Goal: Task Accomplishment & Management: Manage account settings

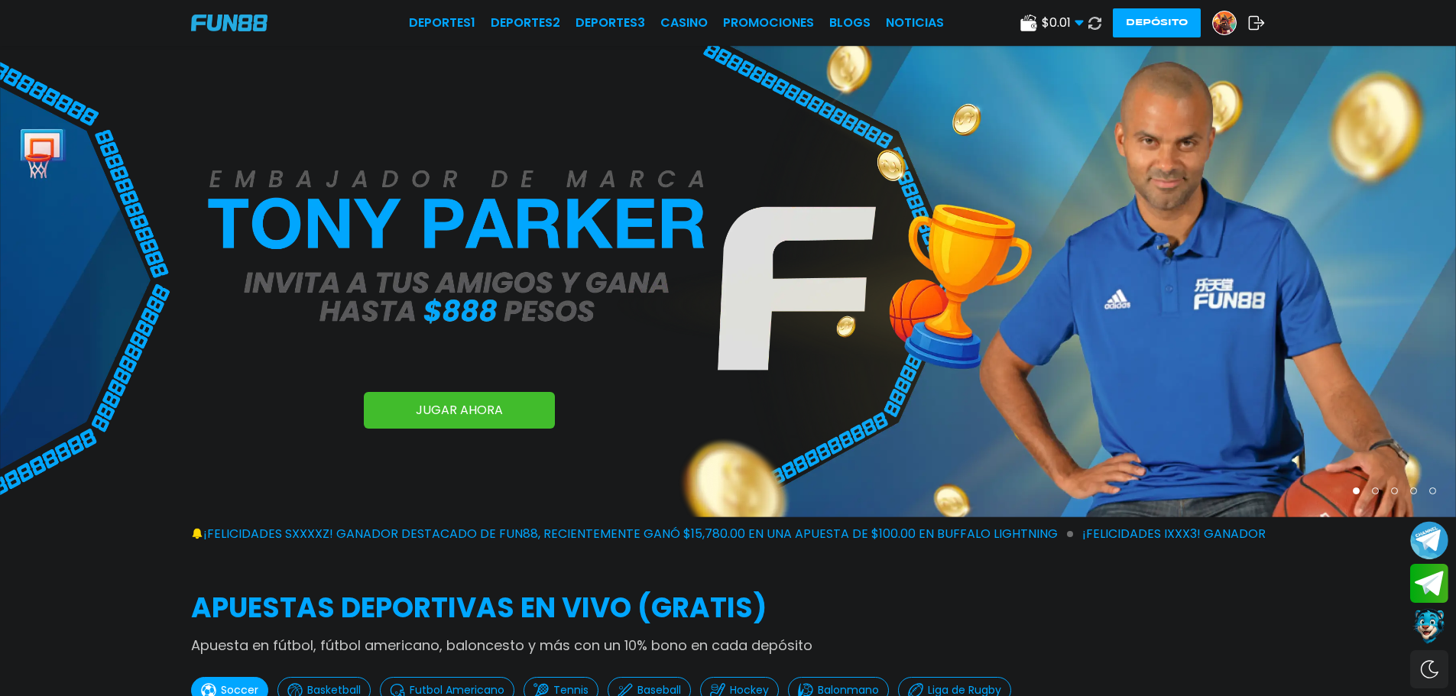
click at [1223, 27] on img at bounding box center [1224, 22] width 23 height 23
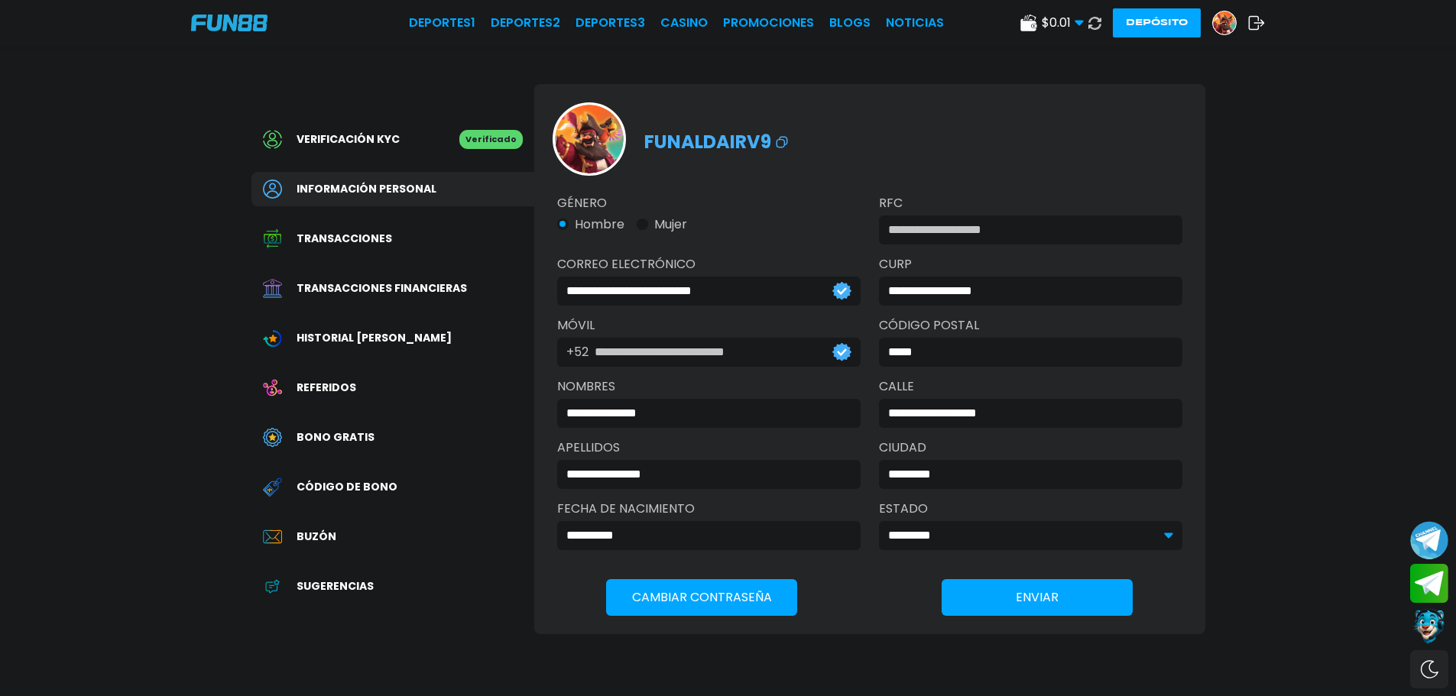
click at [439, 282] on span "Transacciones financieras" at bounding box center [382, 288] width 170 height 16
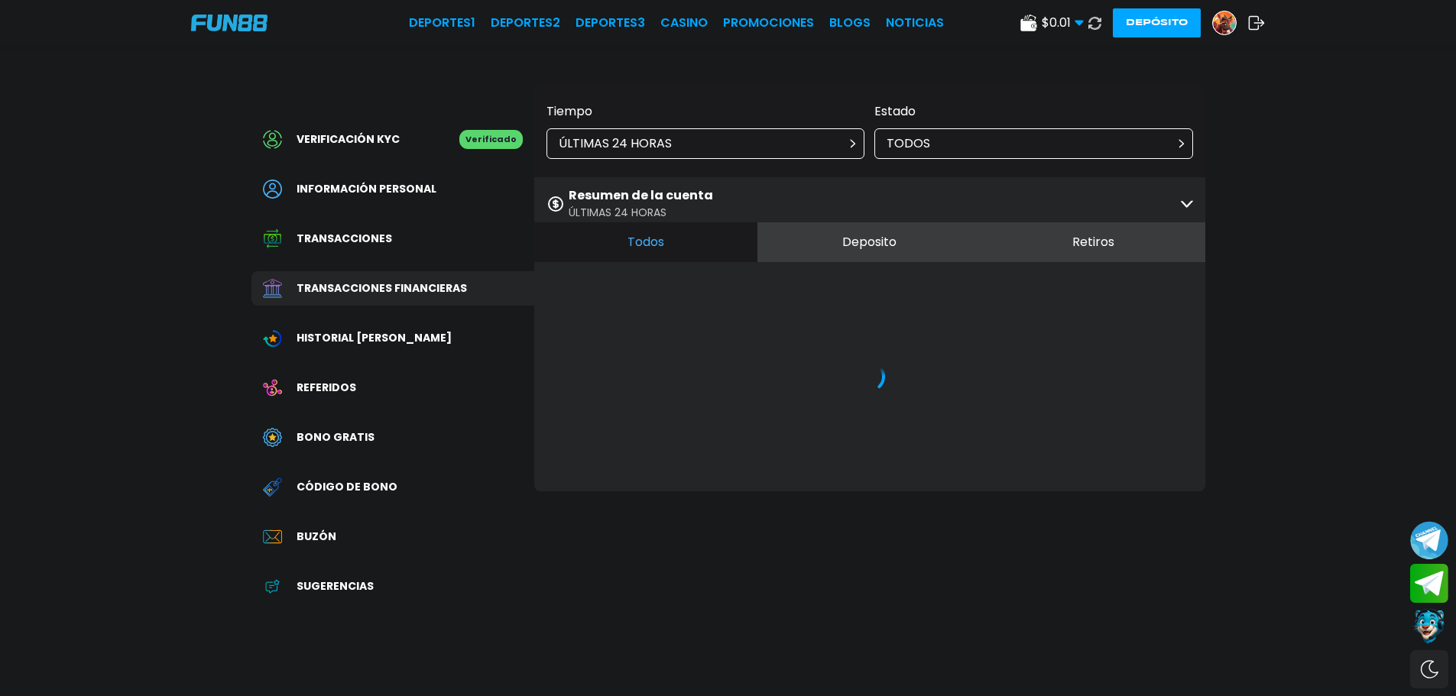
click at [1059, 199] on div "Resumen de la cuenta ÚLTIMAS 24 HORAS" at bounding box center [869, 203] width 671 height 53
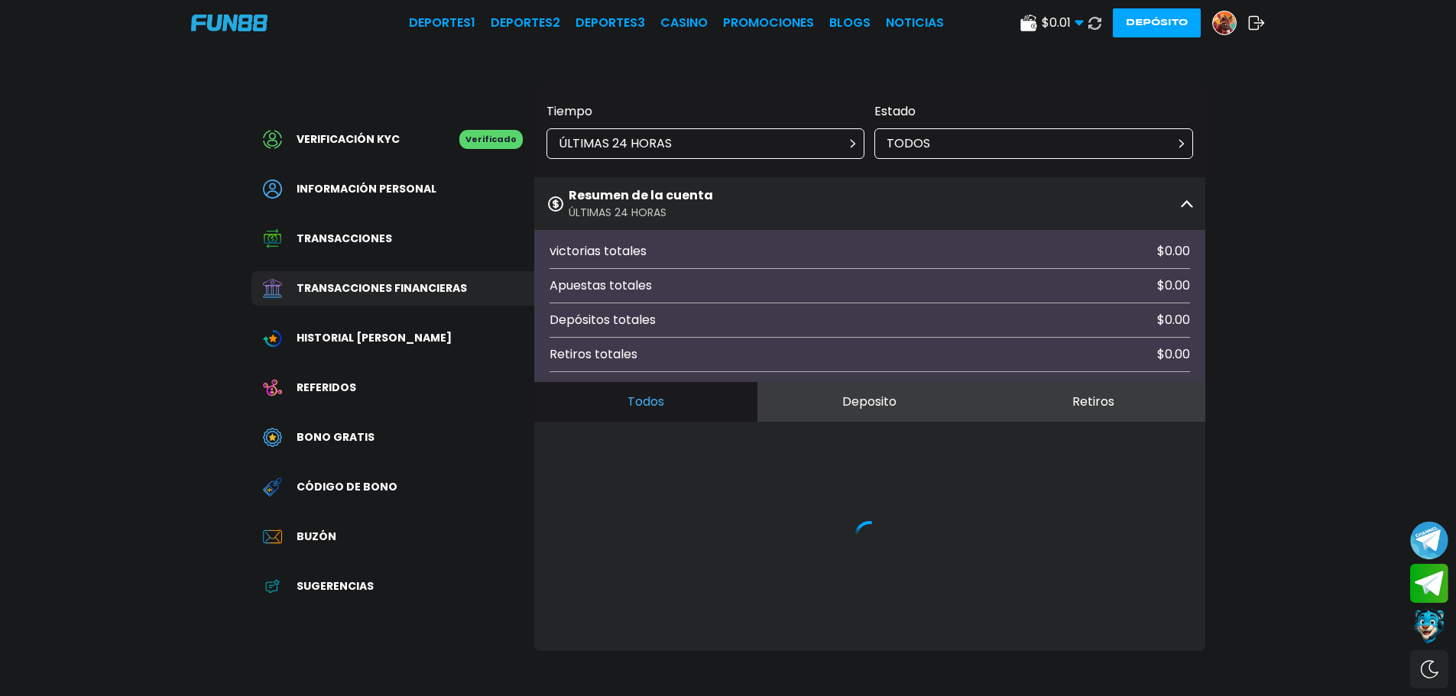
click at [711, 147] on div "ÚLTIMAS 24 HORAS" at bounding box center [705, 143] width 319 height 31
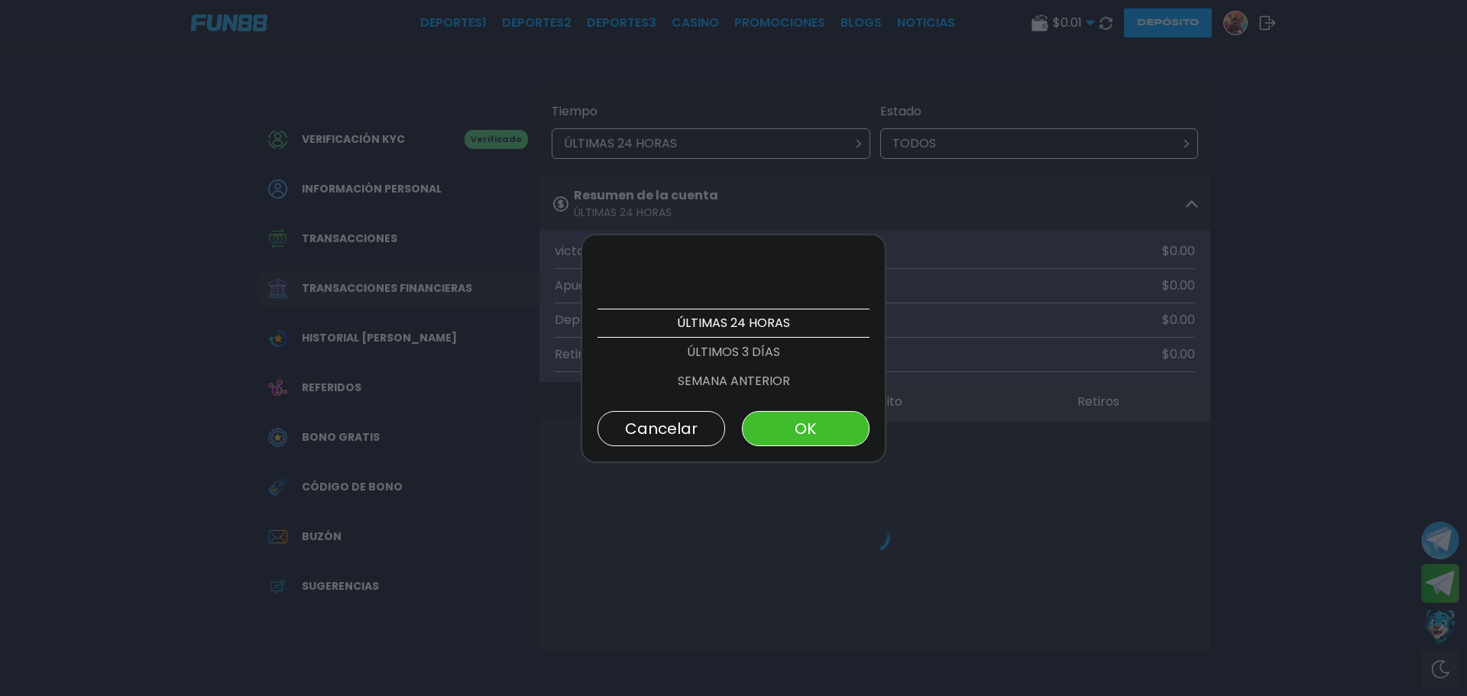
click at [732, 345] on p "ÚLTIMOS 3 DÍAS" at bounding box center [734, 352] width 272 height 29
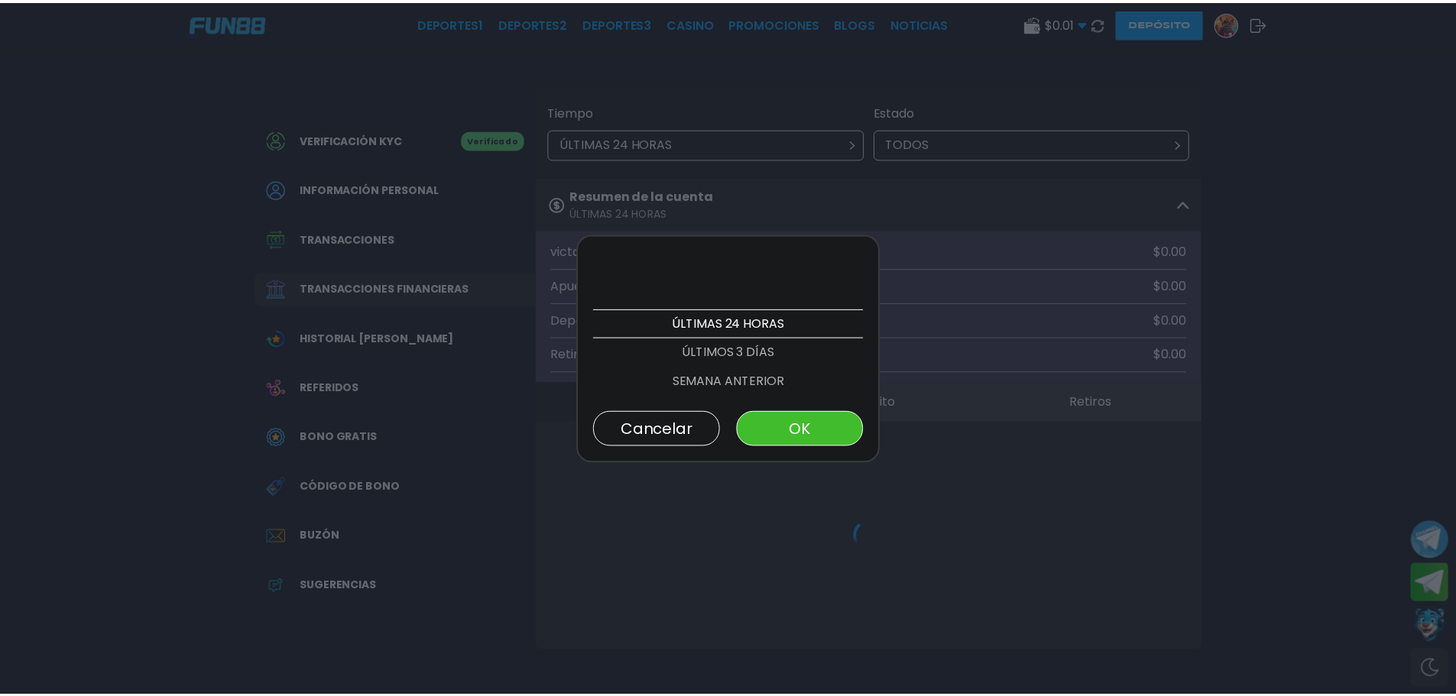
scroll to position [29, 0]
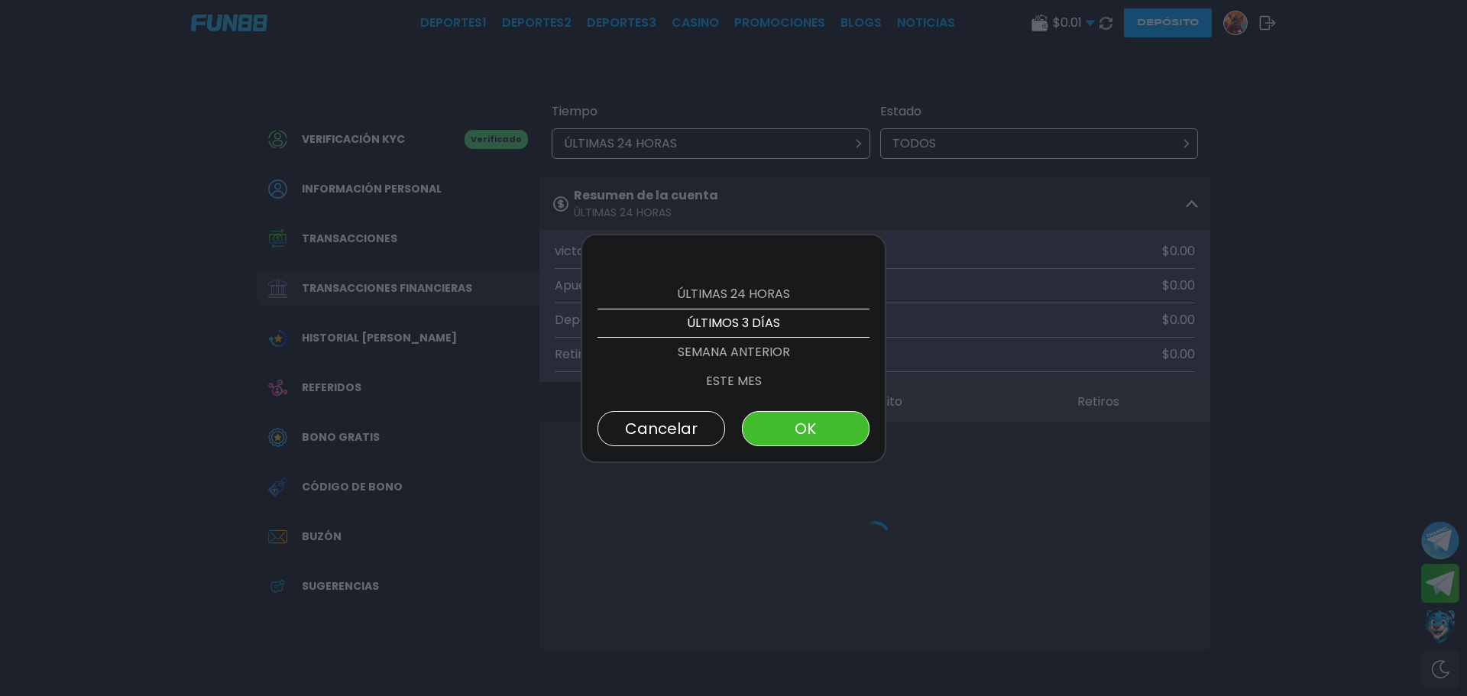
click at [825, 429] on button "OK" at bounding box center [806, 428] width 128 height 35
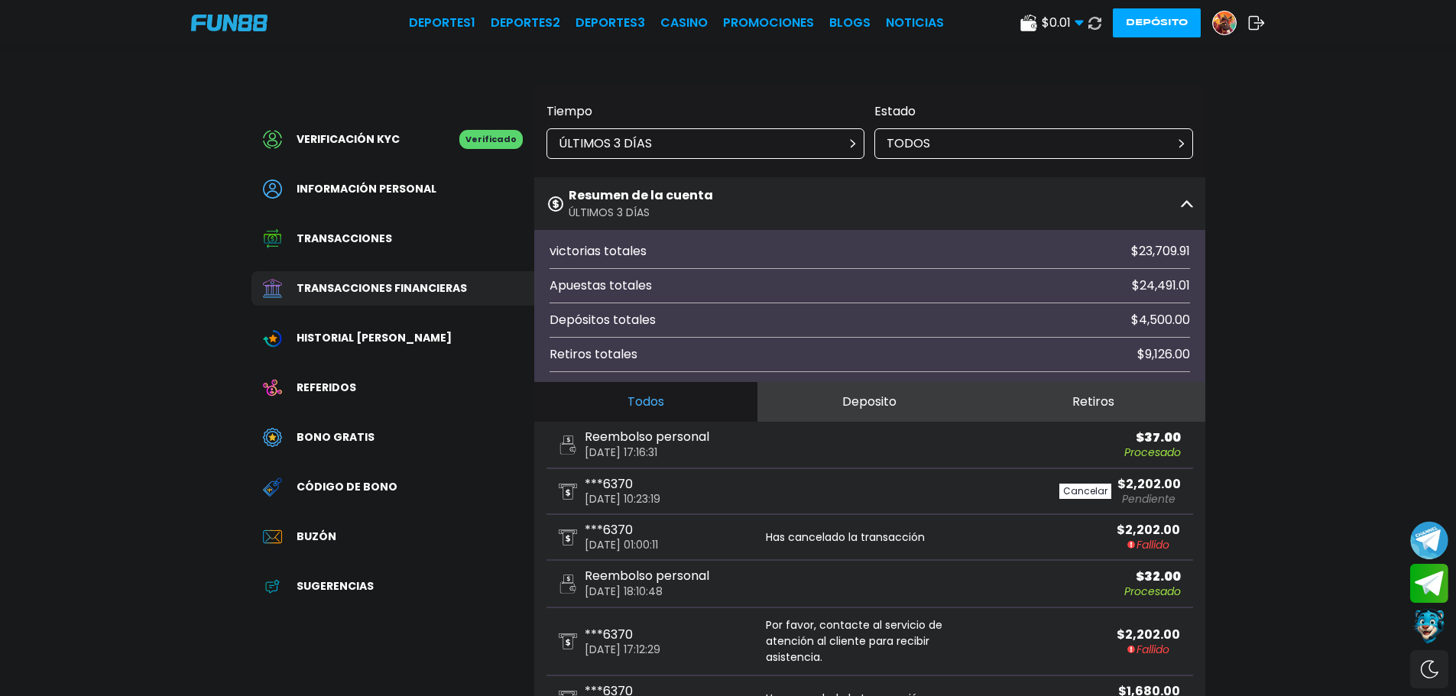
click at [1079, 397] on button "Retiros" at bounding box center [1093, 402] width 224 height 40
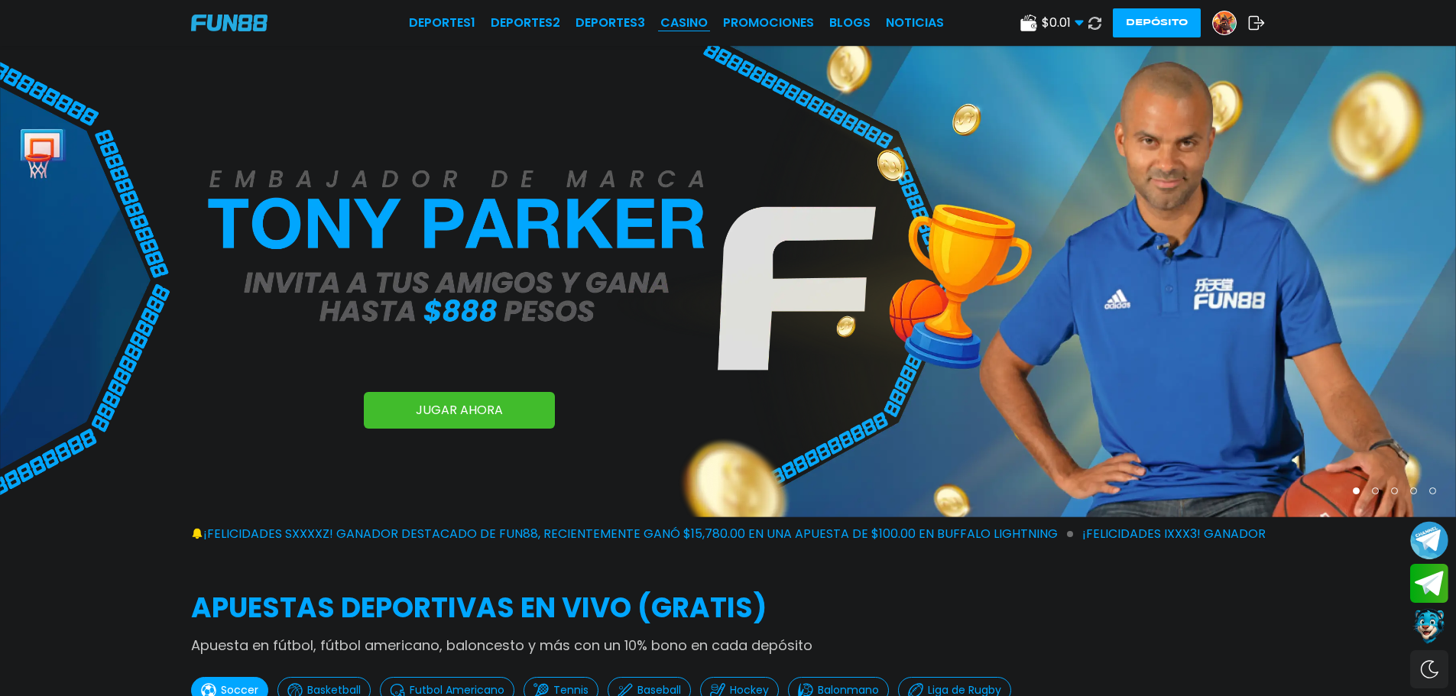
click at [682, 24] on link "CASINO" at bounding box center [683, 23] width 47 height 18
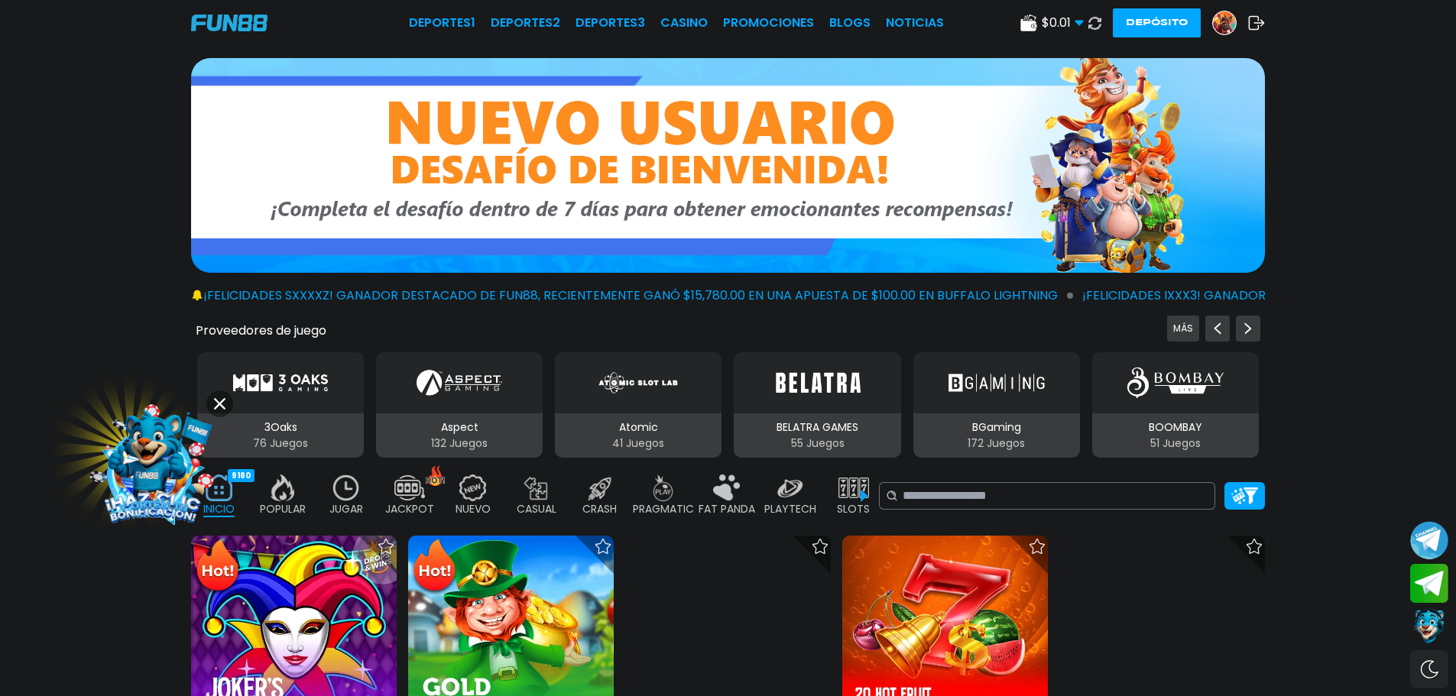
click at [346, 491] on img at bounding box center [346, 488] width 31 height 27
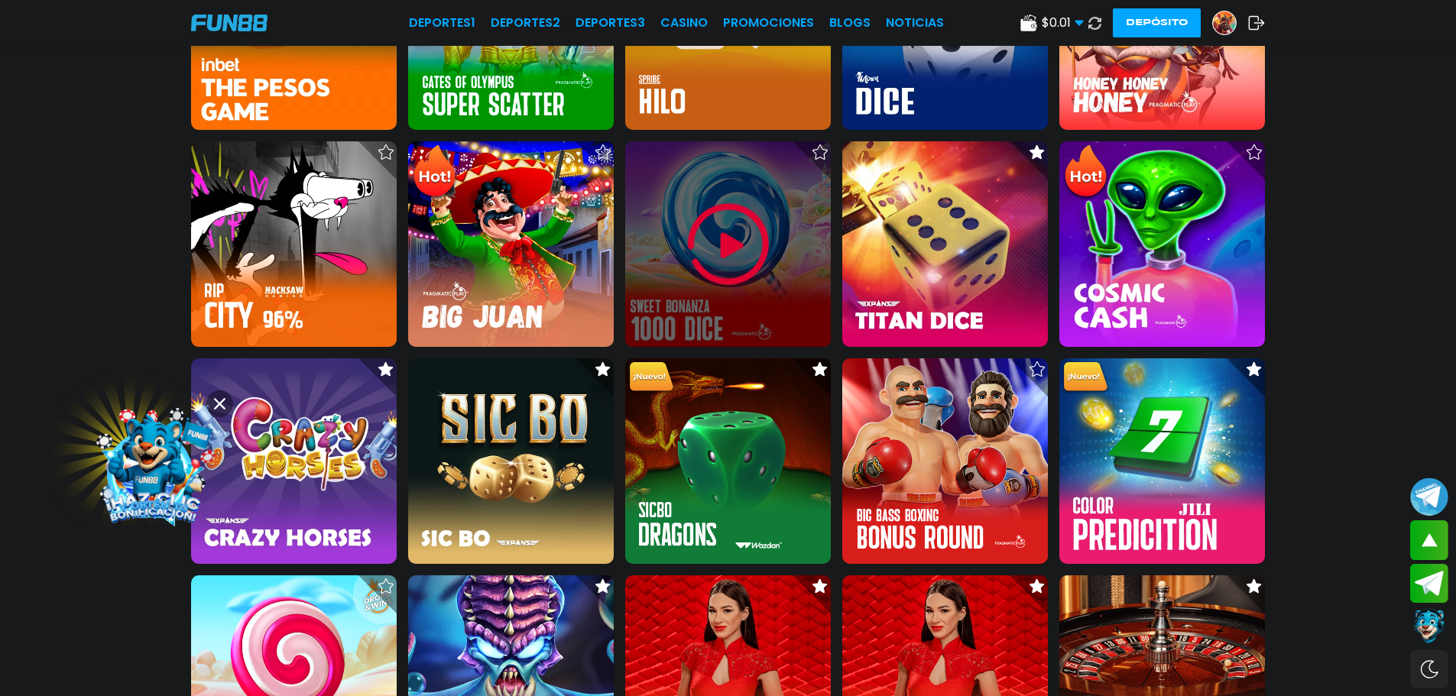
scroll to position [841, 0]
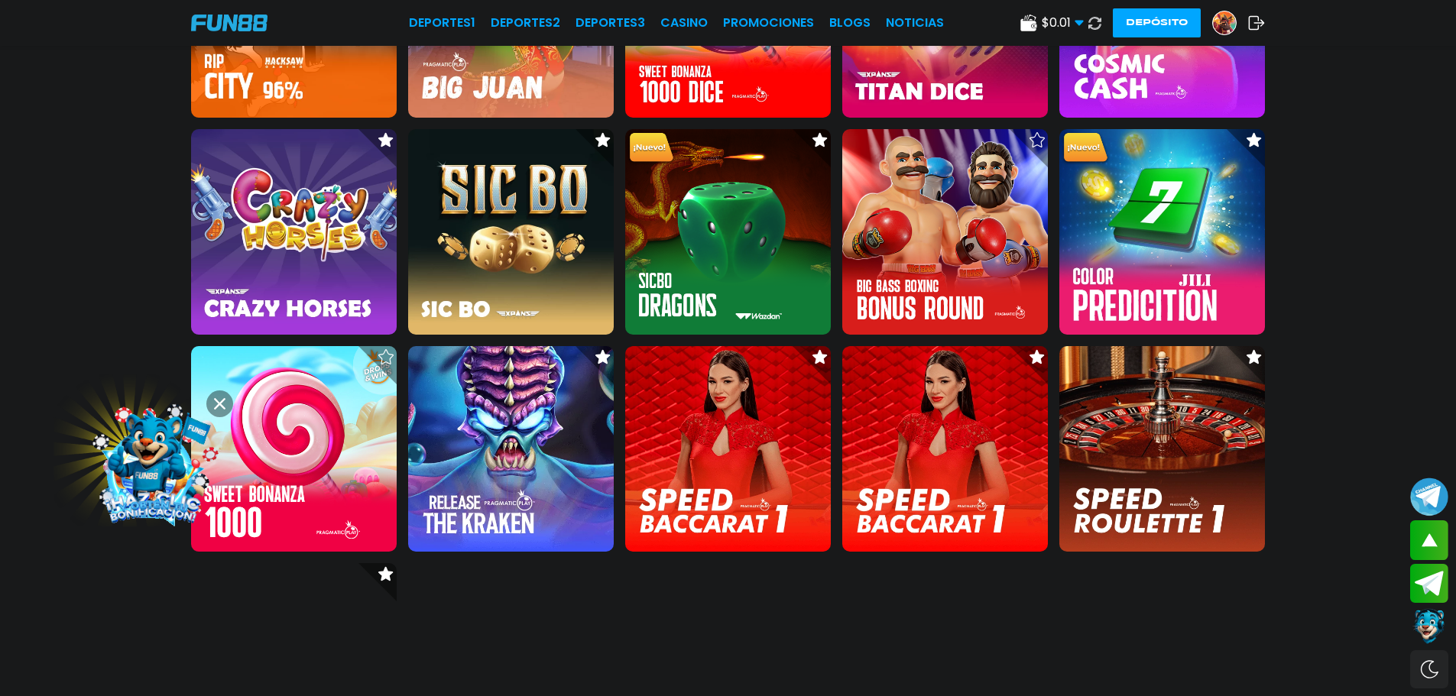
click at [219, 407] on icon at bounding box center [219, 403] width 11 height 11
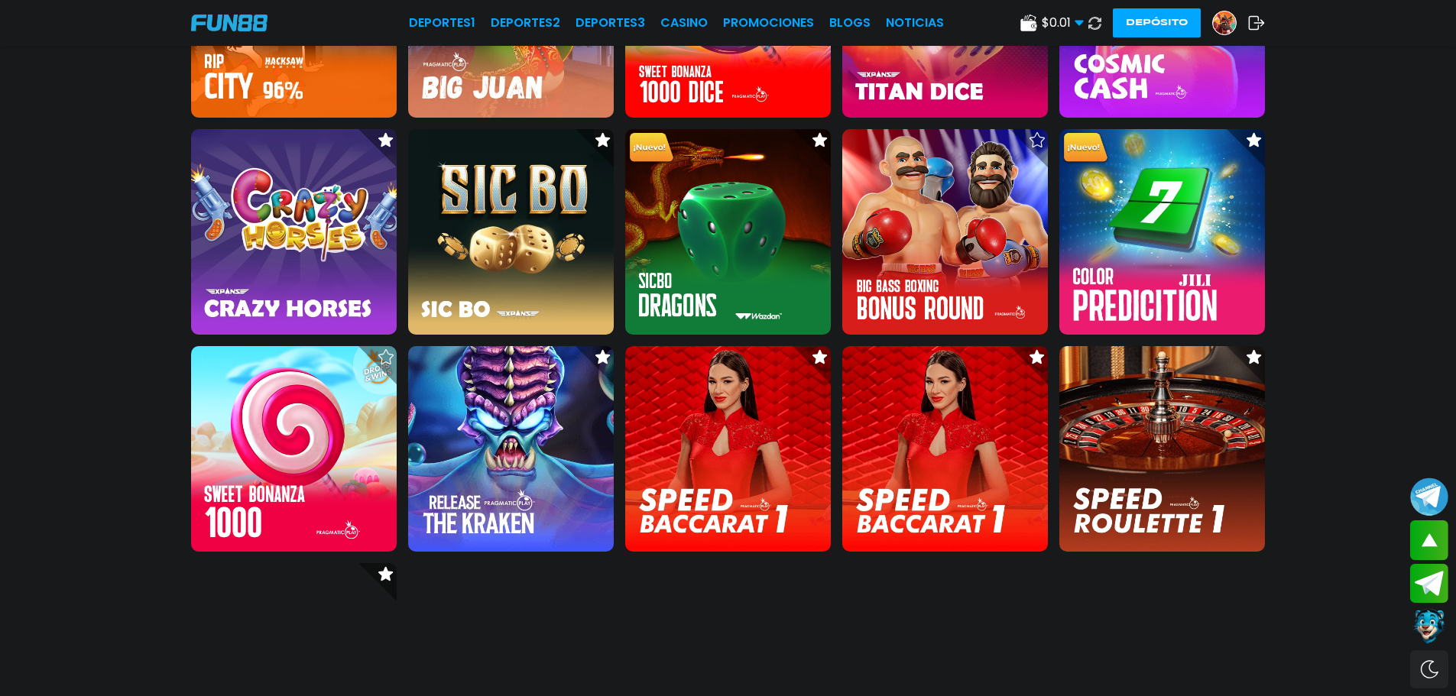
click at [53, 365] on div at bounding box center [728, 250] width 1456 height 1110
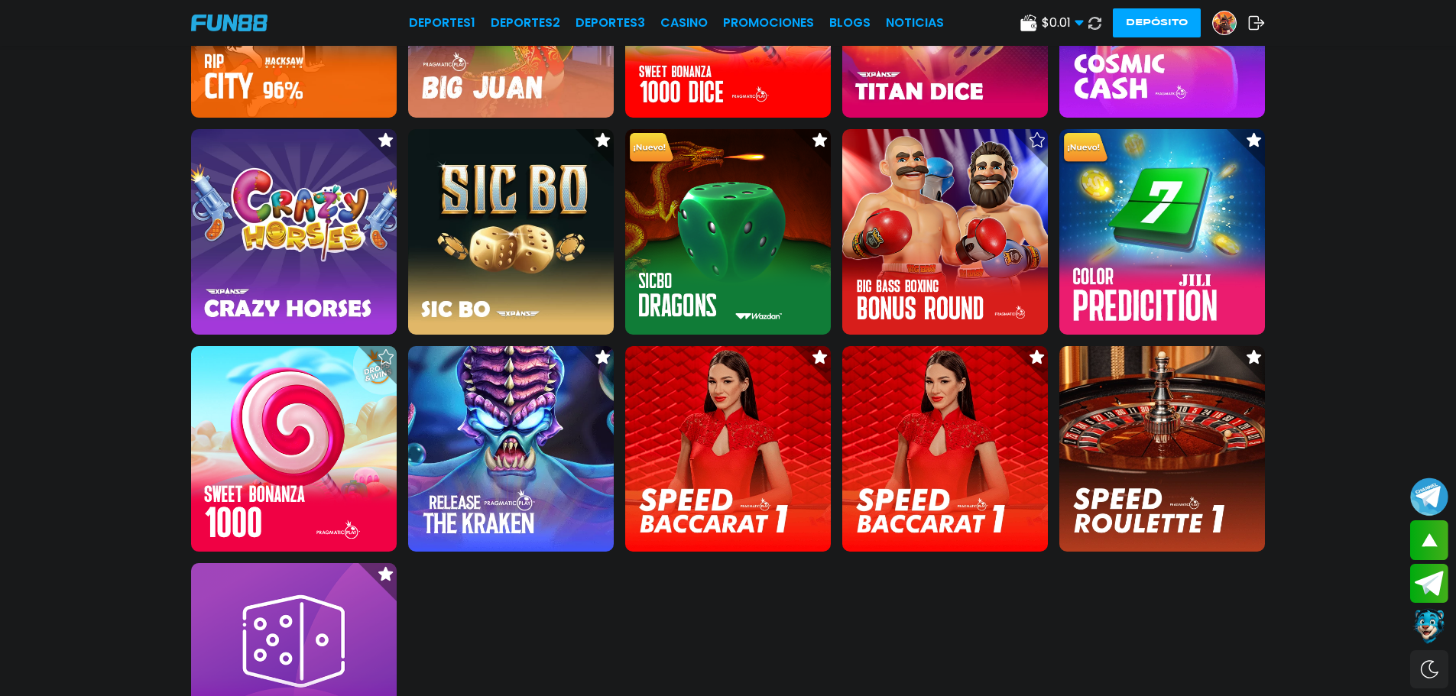
scroll to position [611, 0]
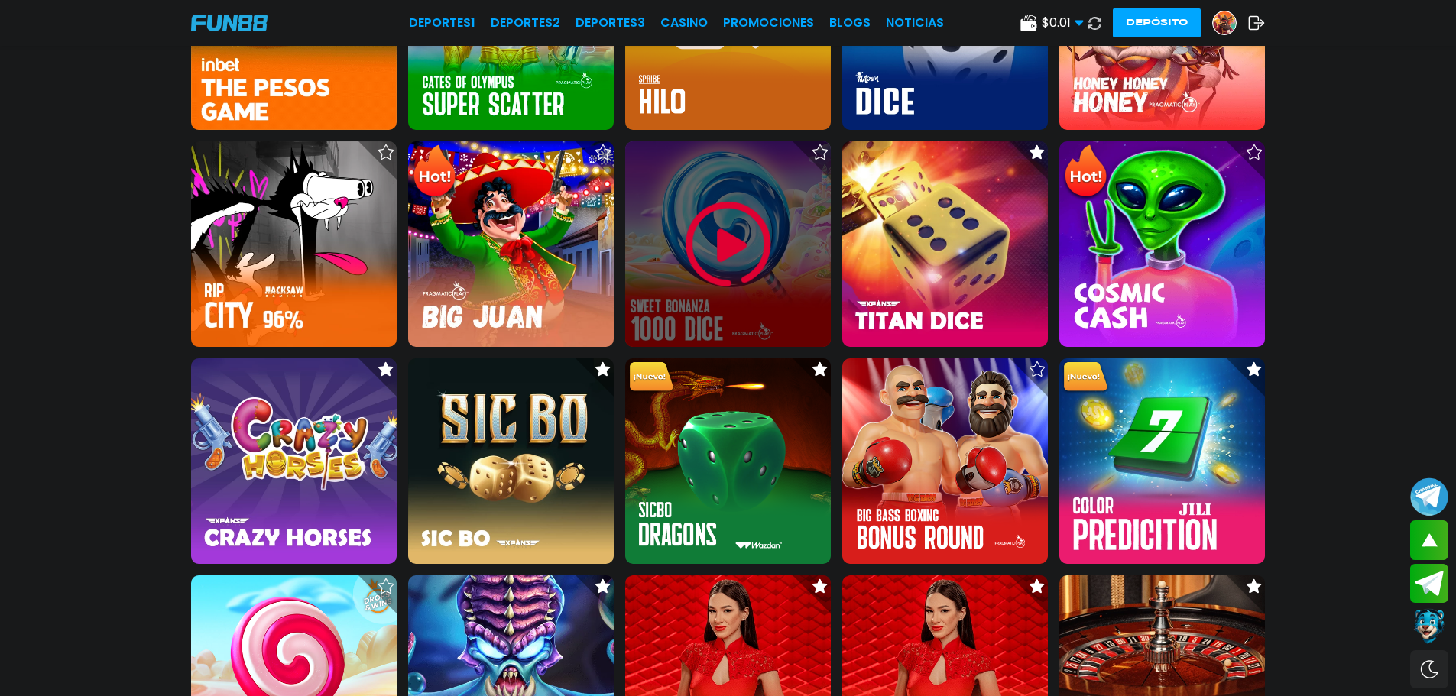
click at [734, 238] on img at bounding box center [728, 245] width 92 height 92
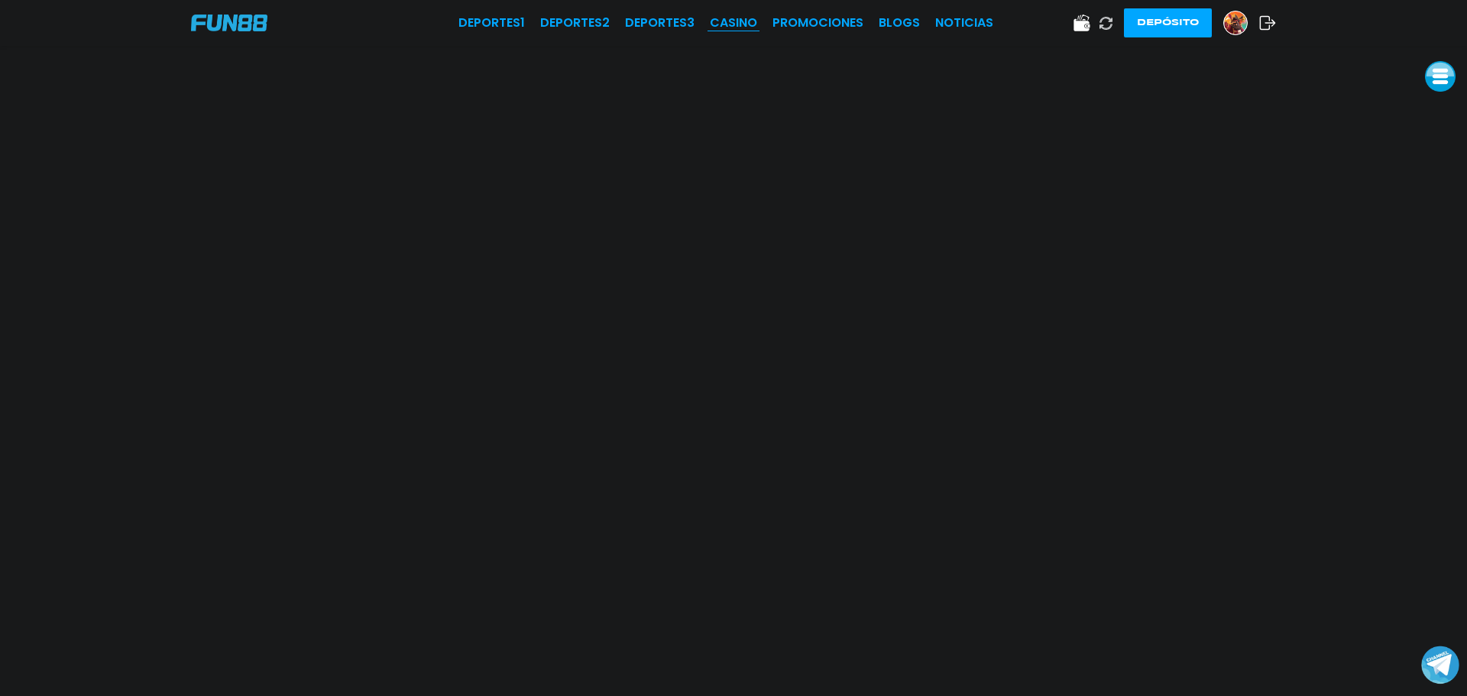
click at [746, 23] on link "CASINO" at bounding box center [733, 23] width 47 height 18
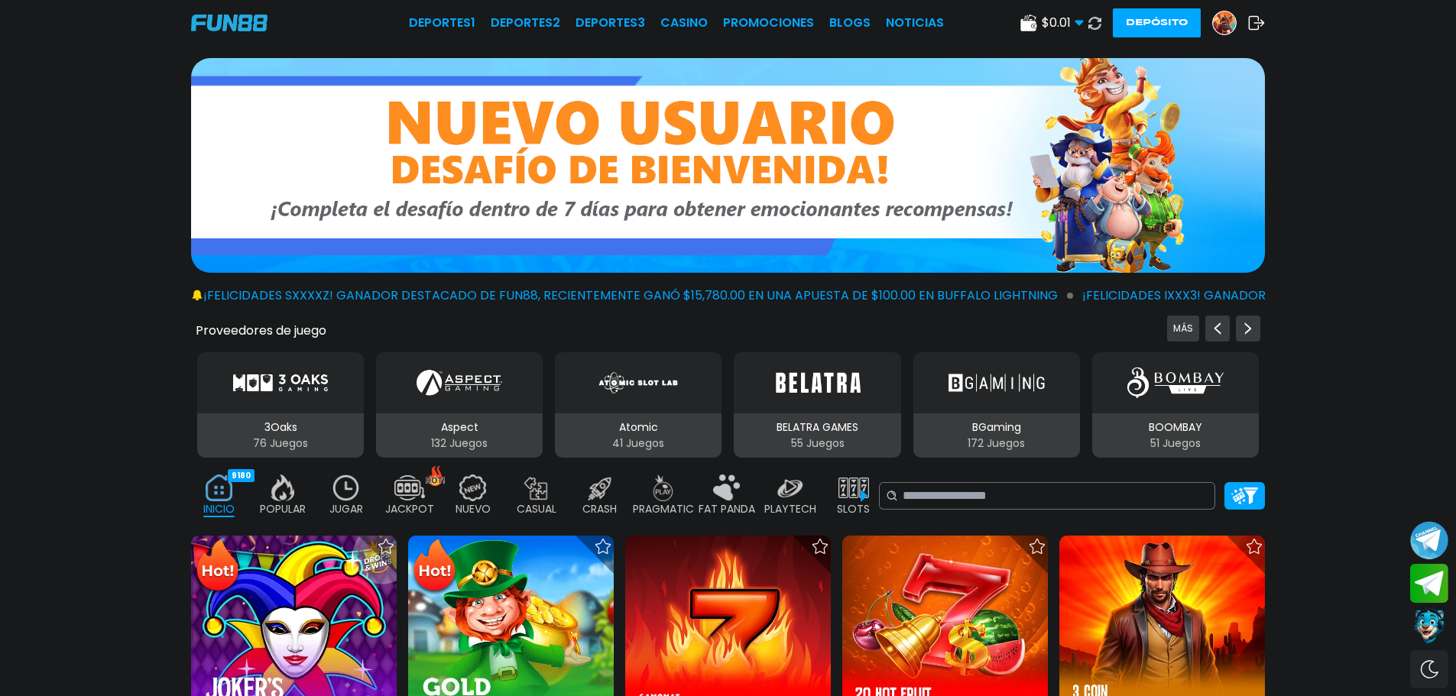
click at [345, 492] on img at bounding box center [346, 488] width 31 height 27
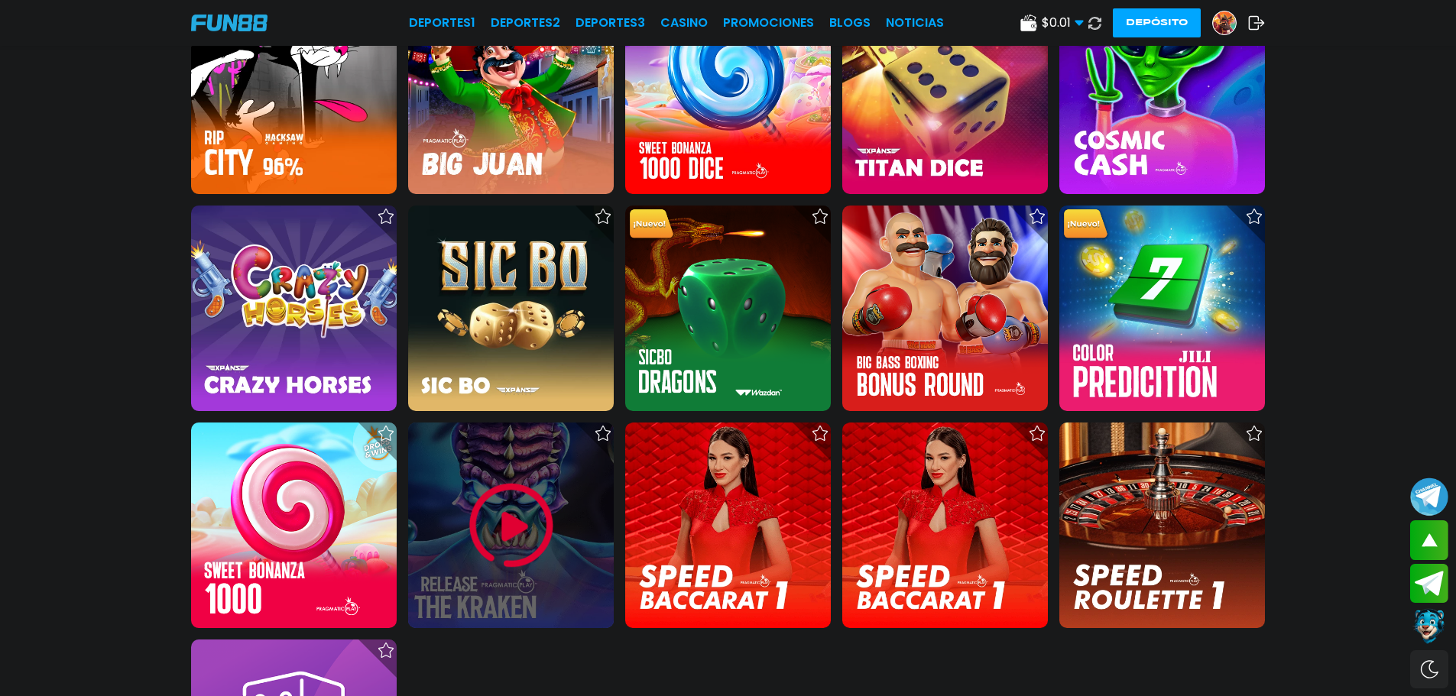
scroll to position [1146, 0]
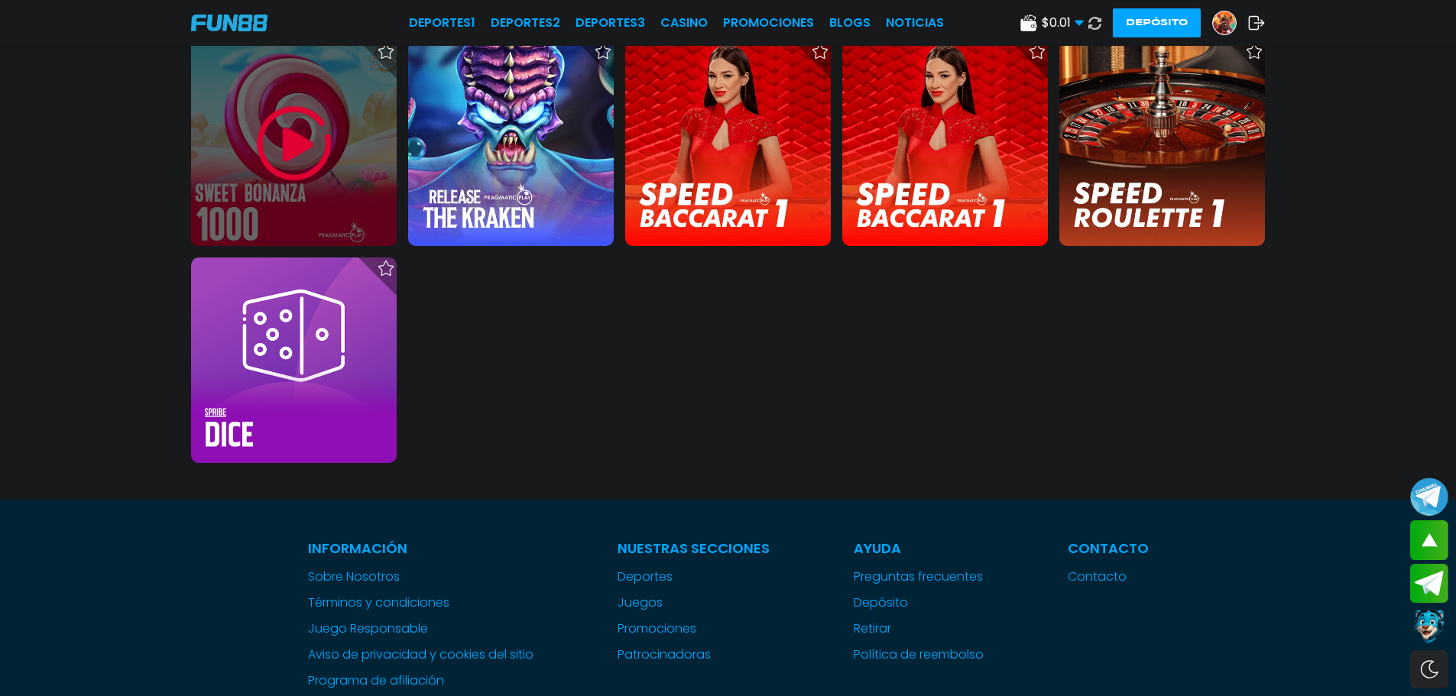
click at [291, 141] on img at bounding box center [294, 144] width 92 height 92
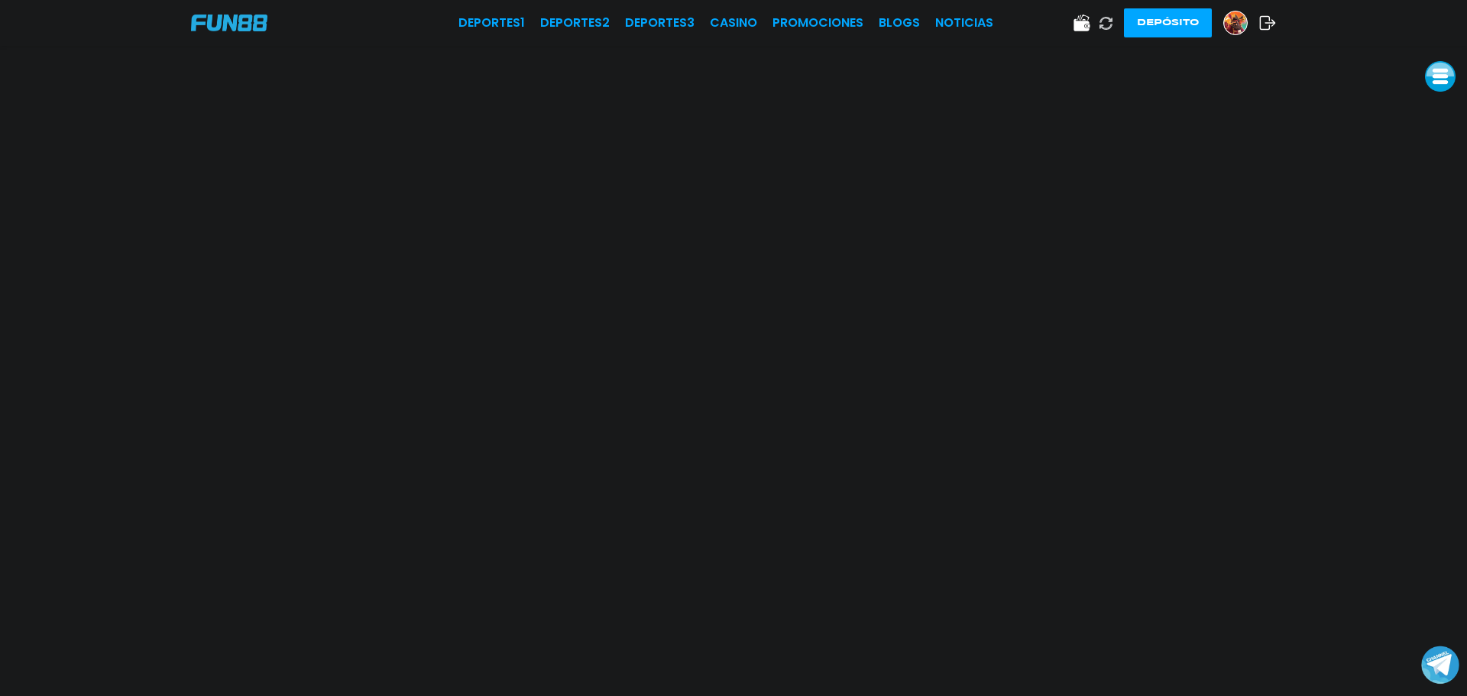
click at [1236, 18] on img at bounding box center [1235, 22] width 23 height 23
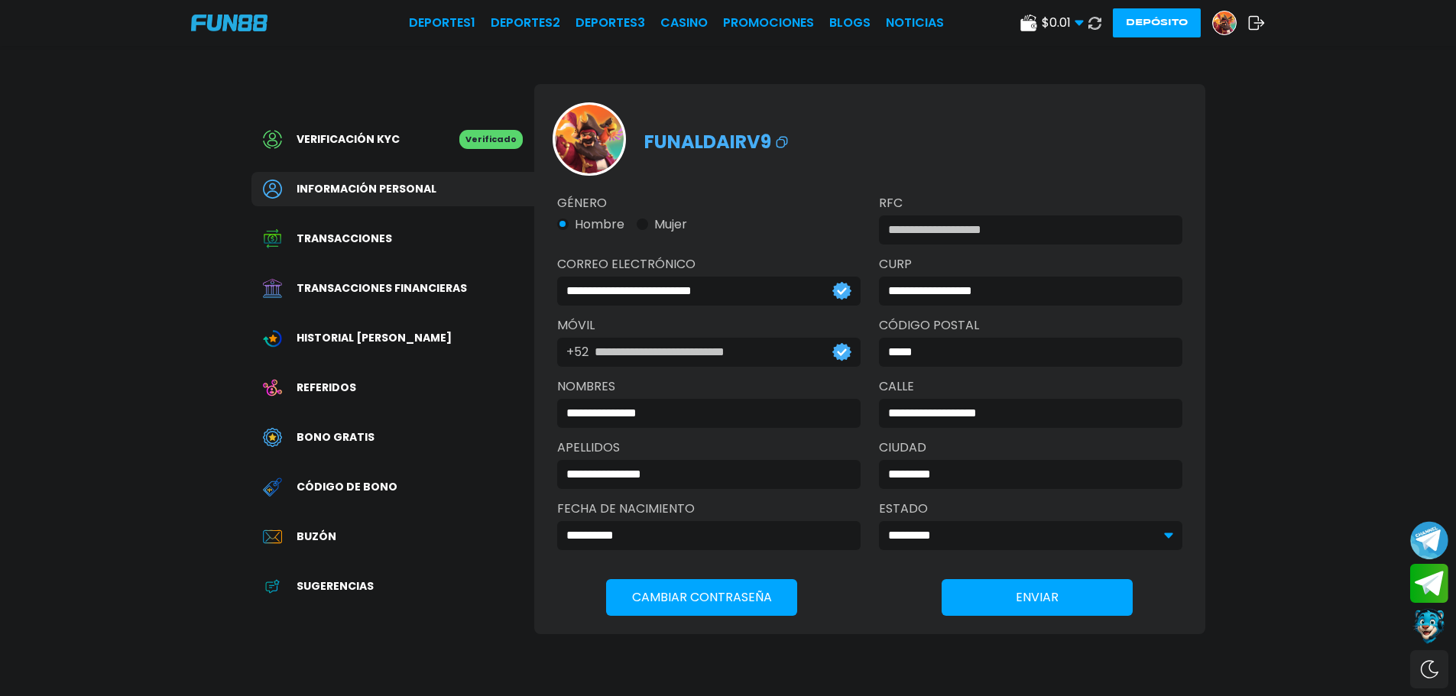
click at [319, 290] on span "Transacciones financieras" at bounding box center [382, 288] width 170 height 16
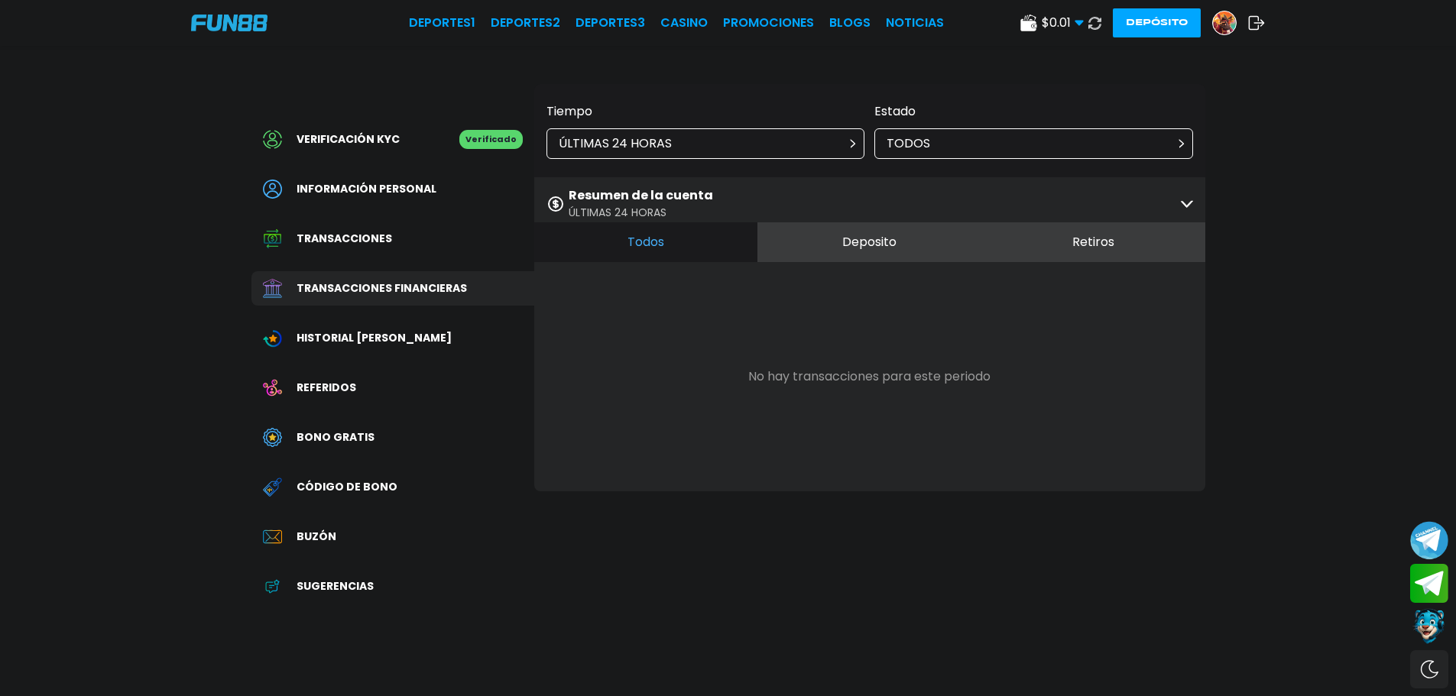
click at [1093, 232] on button "Retiros" at bounding box center [1093, 242] width 224 height 40
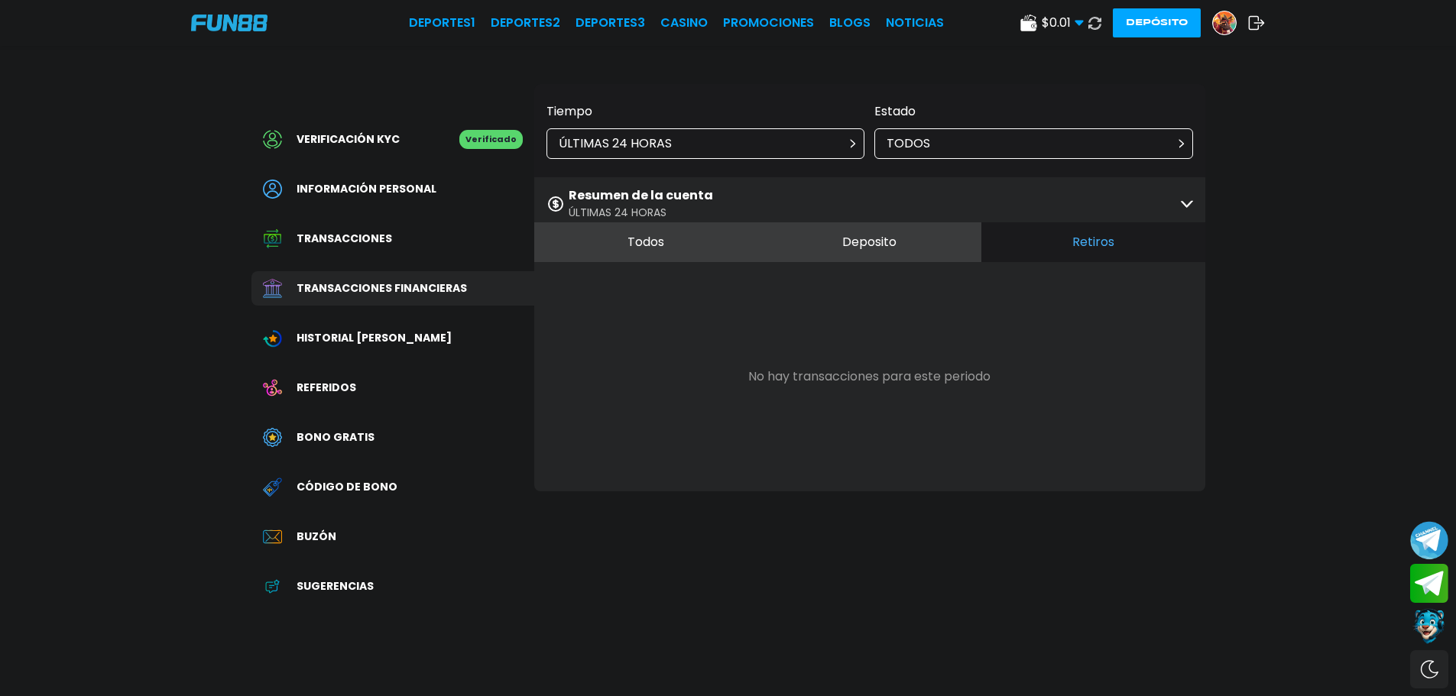
click at [844, 150] on div "ÚLTIMAS 24 HORAS" at bounding box center [705, 143] width 319 height 31
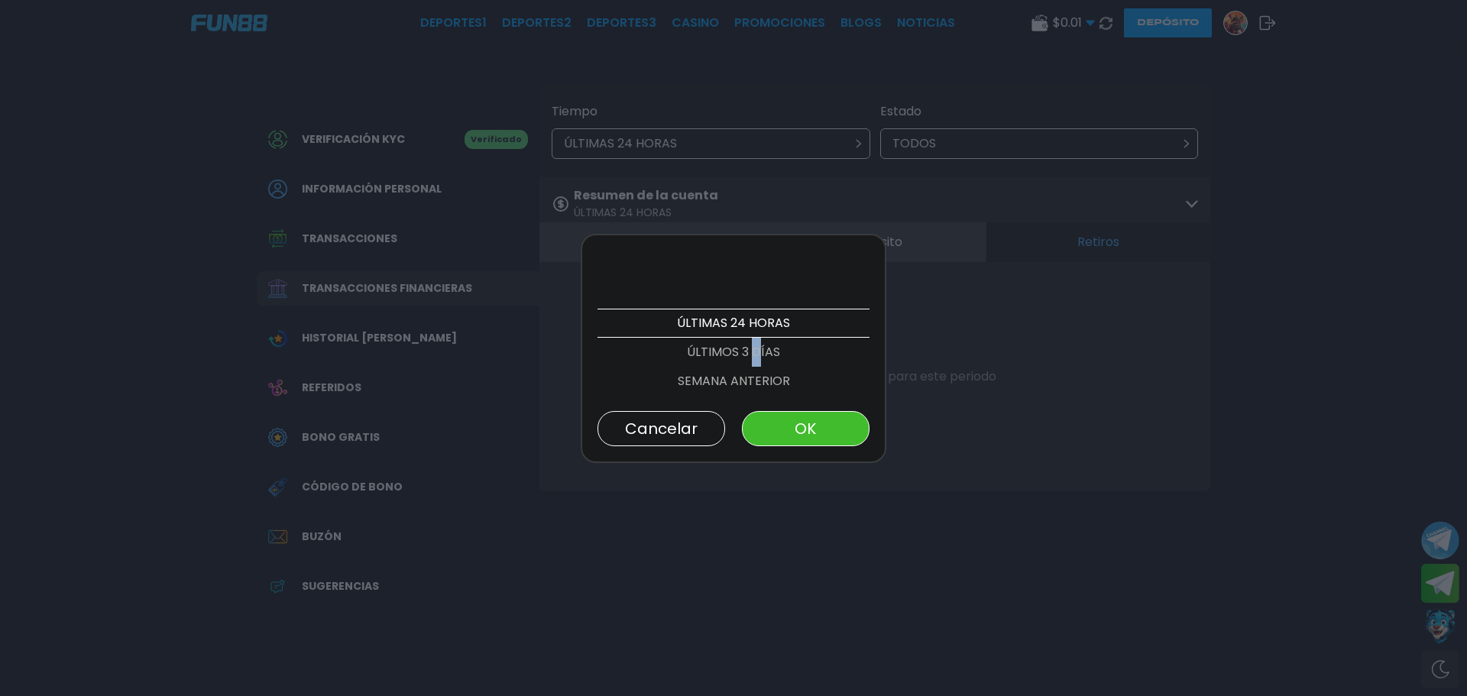
click at [747, 352] on p "ÚLTIMOS 3 DÍAS" at bounding box center [734, 352] width 272 height 29
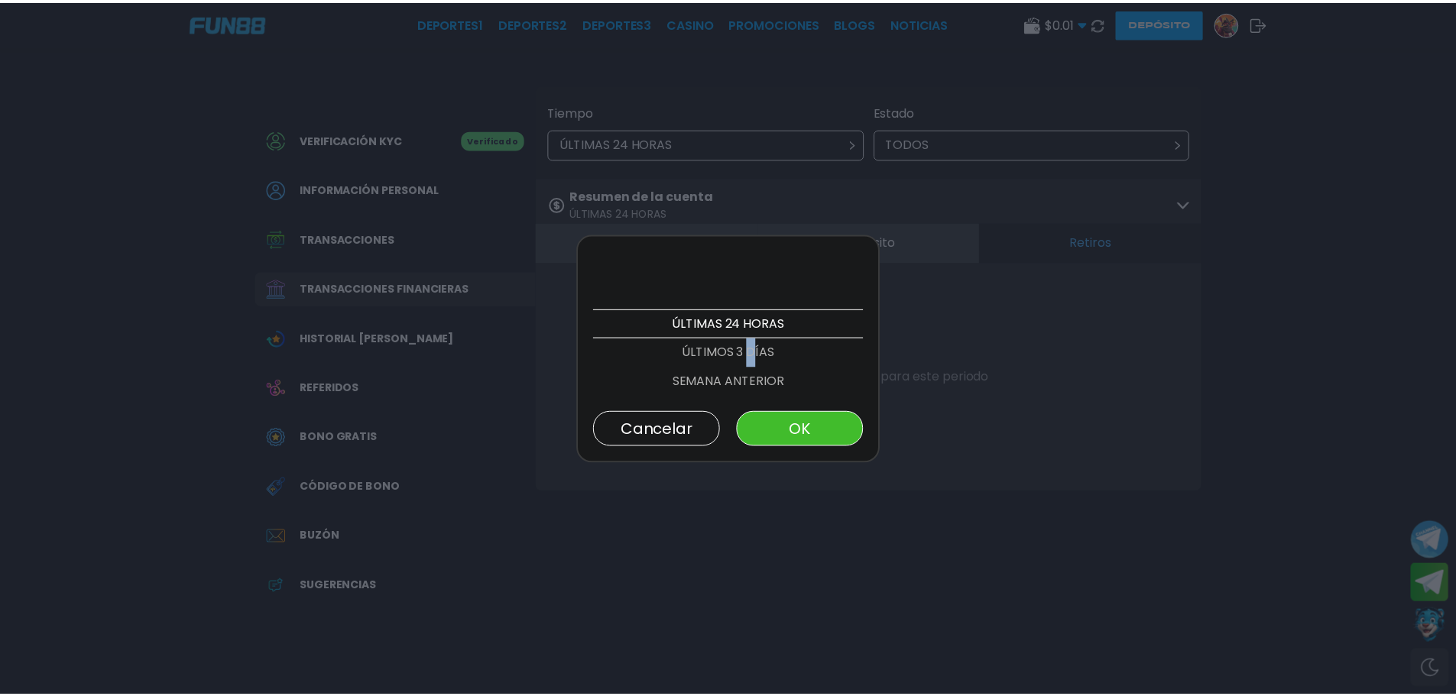
scroll to position [29, 0]
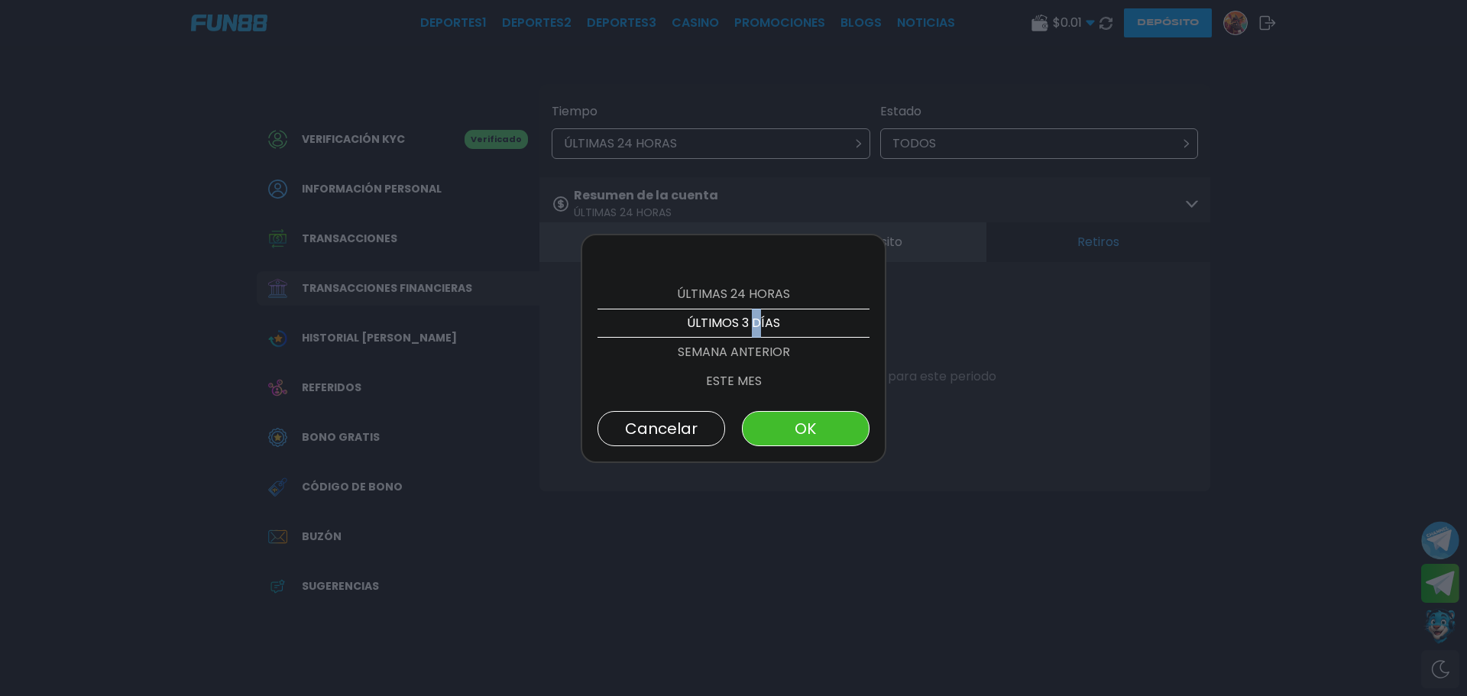
click at [796, 424] on button "OK" at bounding box center [806, 428] width 128 height 35
